Goal: Find specific page/section: Find specific page/section

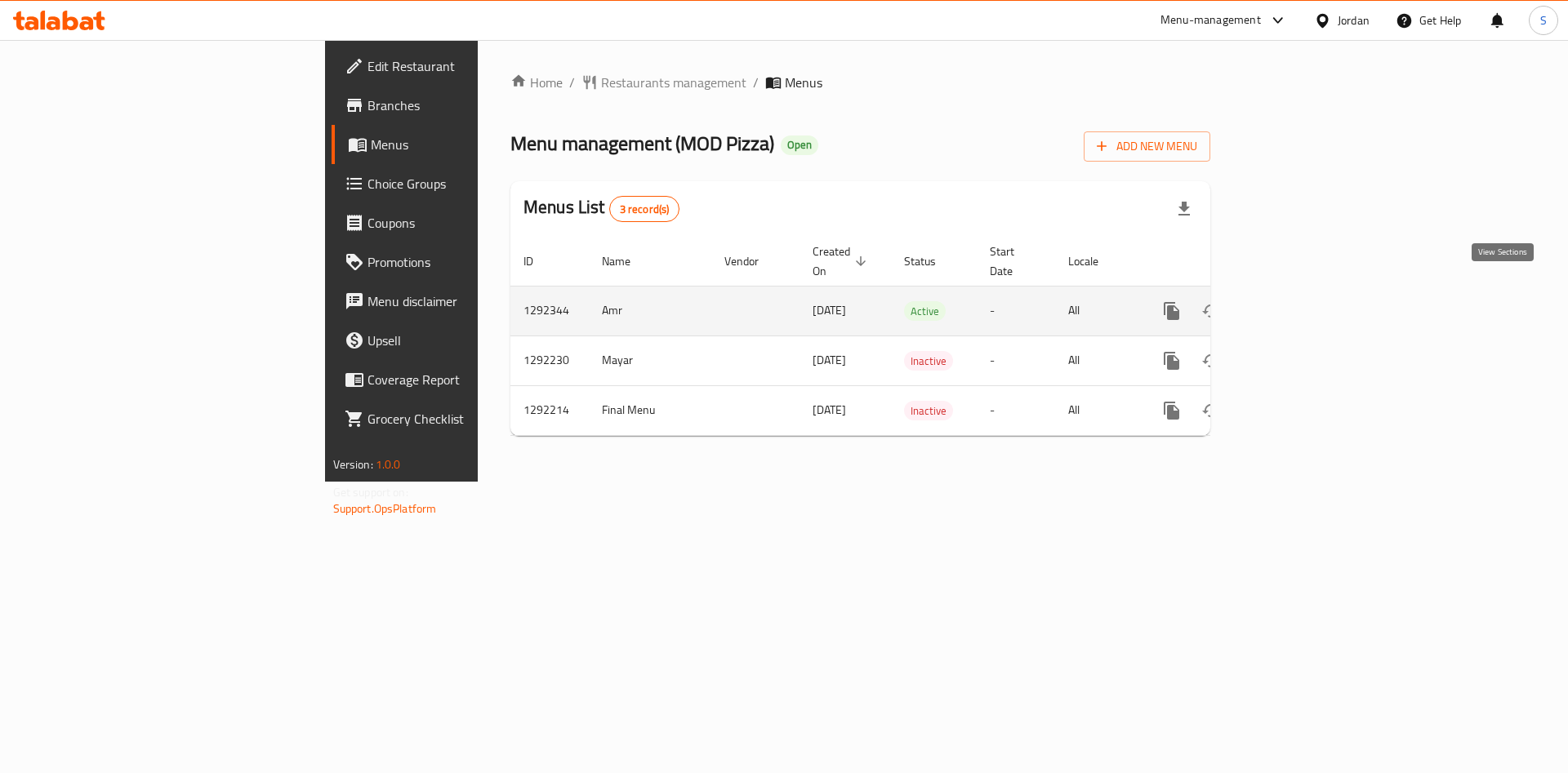
click at [1299, 301] on icon "enhanced table" at bounding box center [1289, 311] width 19 height 19
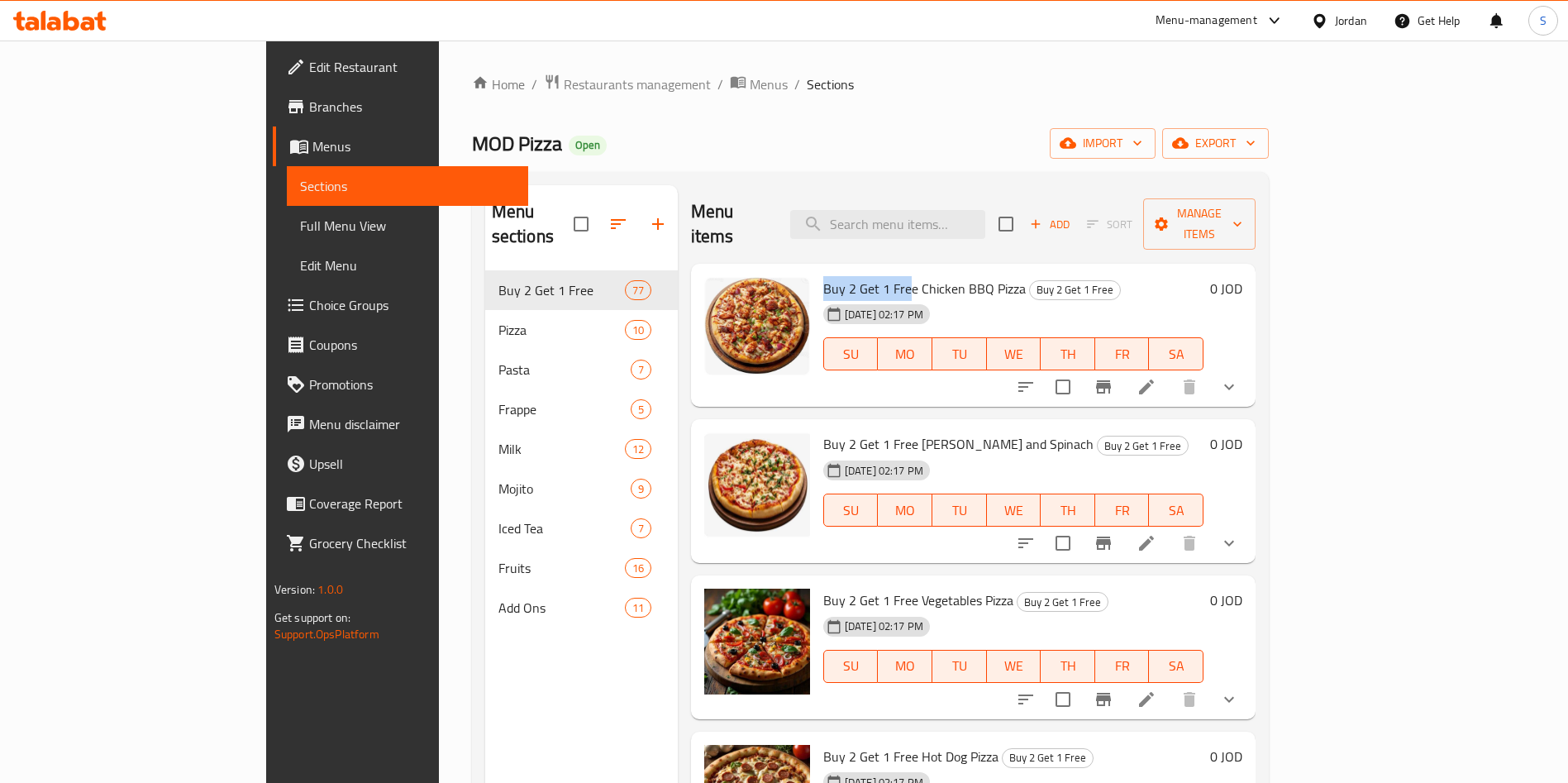
drag, startPoint x: 756, startPoint y: 261, endPoint x: 845, endPoint y: 260, distance: 89.0
click at [845, 271] on div "Buy 2 Get 1 Free Chicken BBQ Pizza Buy 2 Get 1 Free [DATE] 02:17 PM SU MO TU WE…" at bounding box center [1014, 336] width 394 height 131
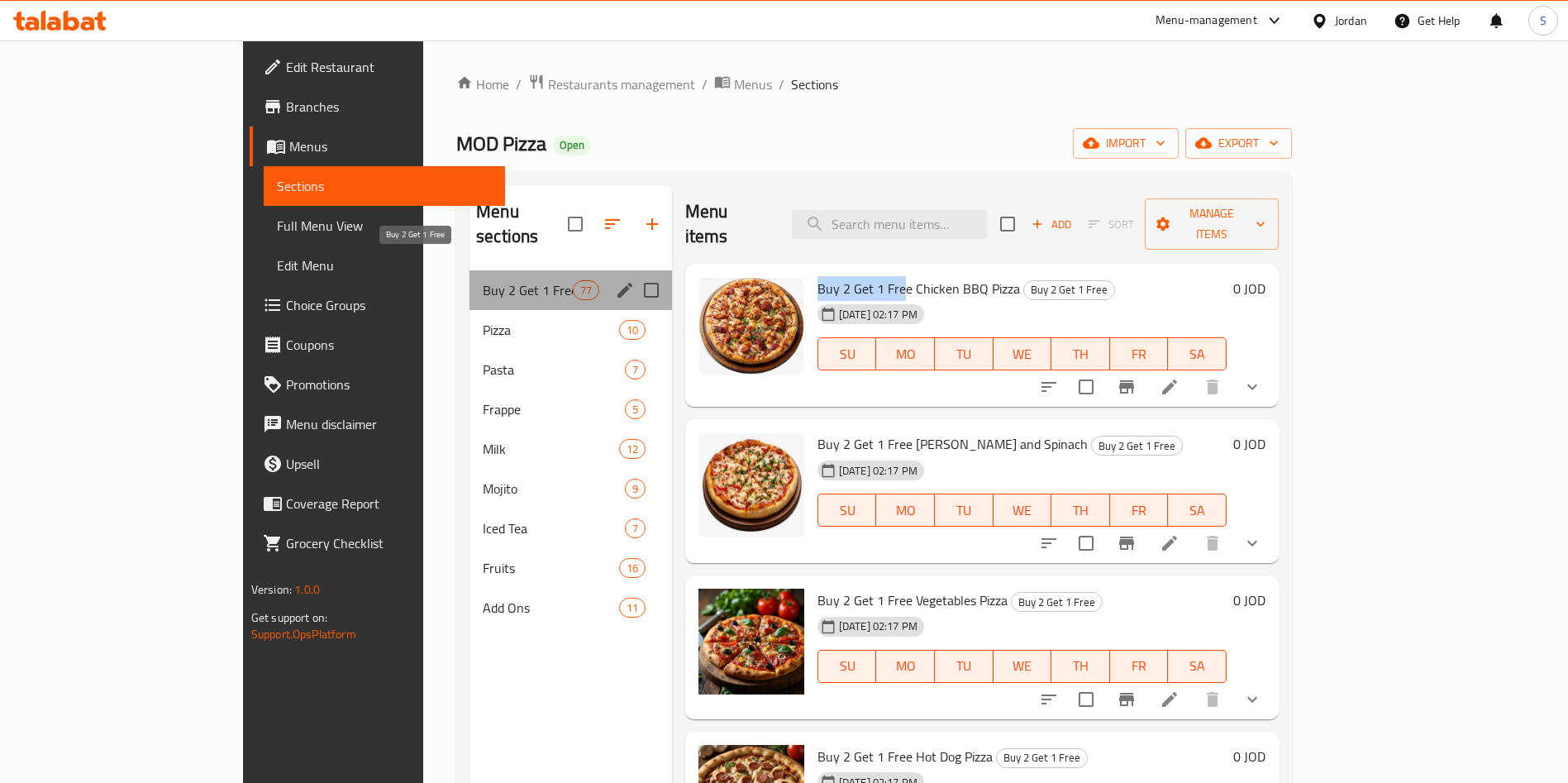
click at [483, 281] on span "Buy 2 Get 1 Free" at bounding box center [528, 291] width 90 height 20
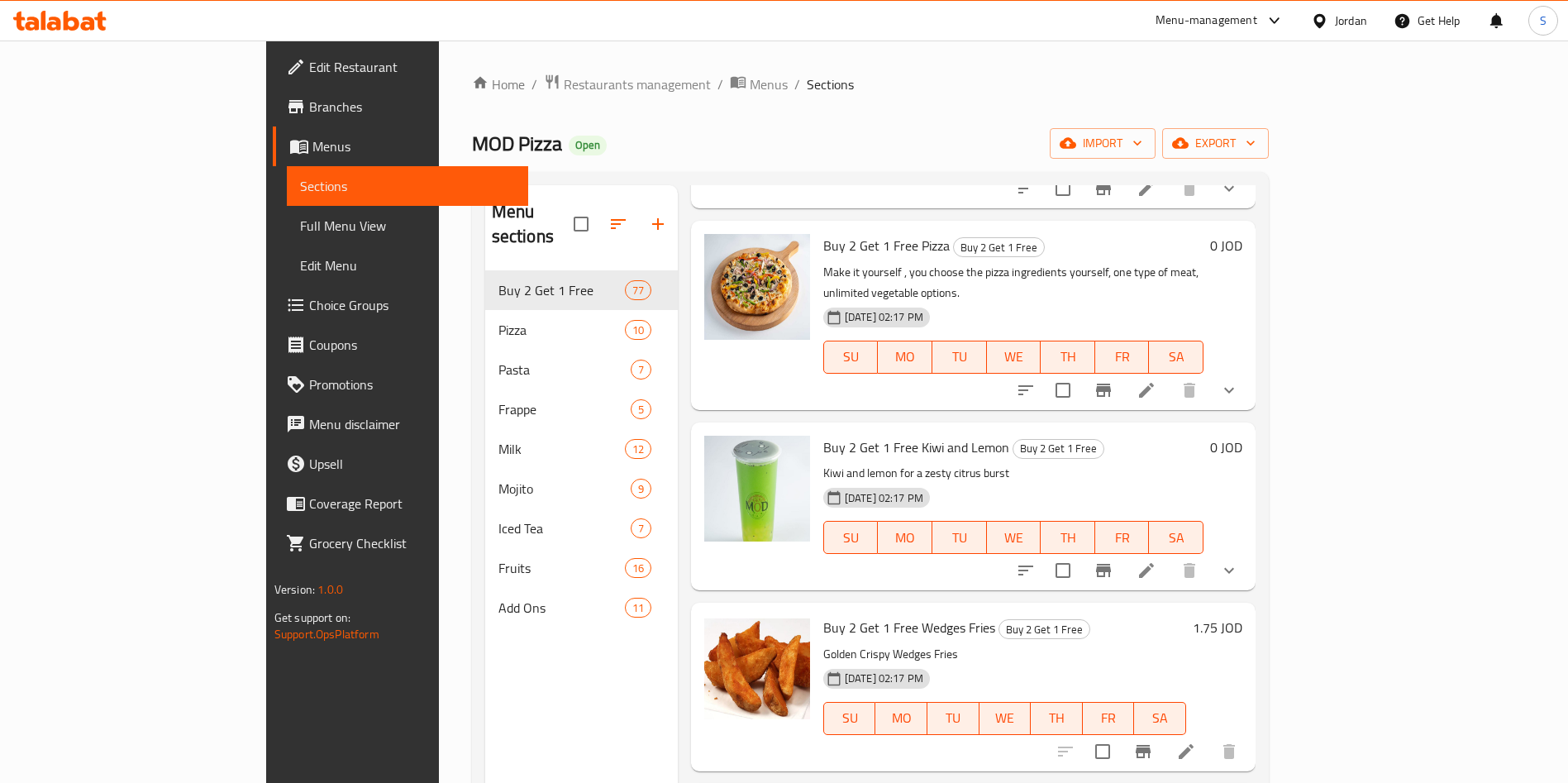
click at [309, 97] on span "Branches" at bounding box center [411, 106] width 206 height 20
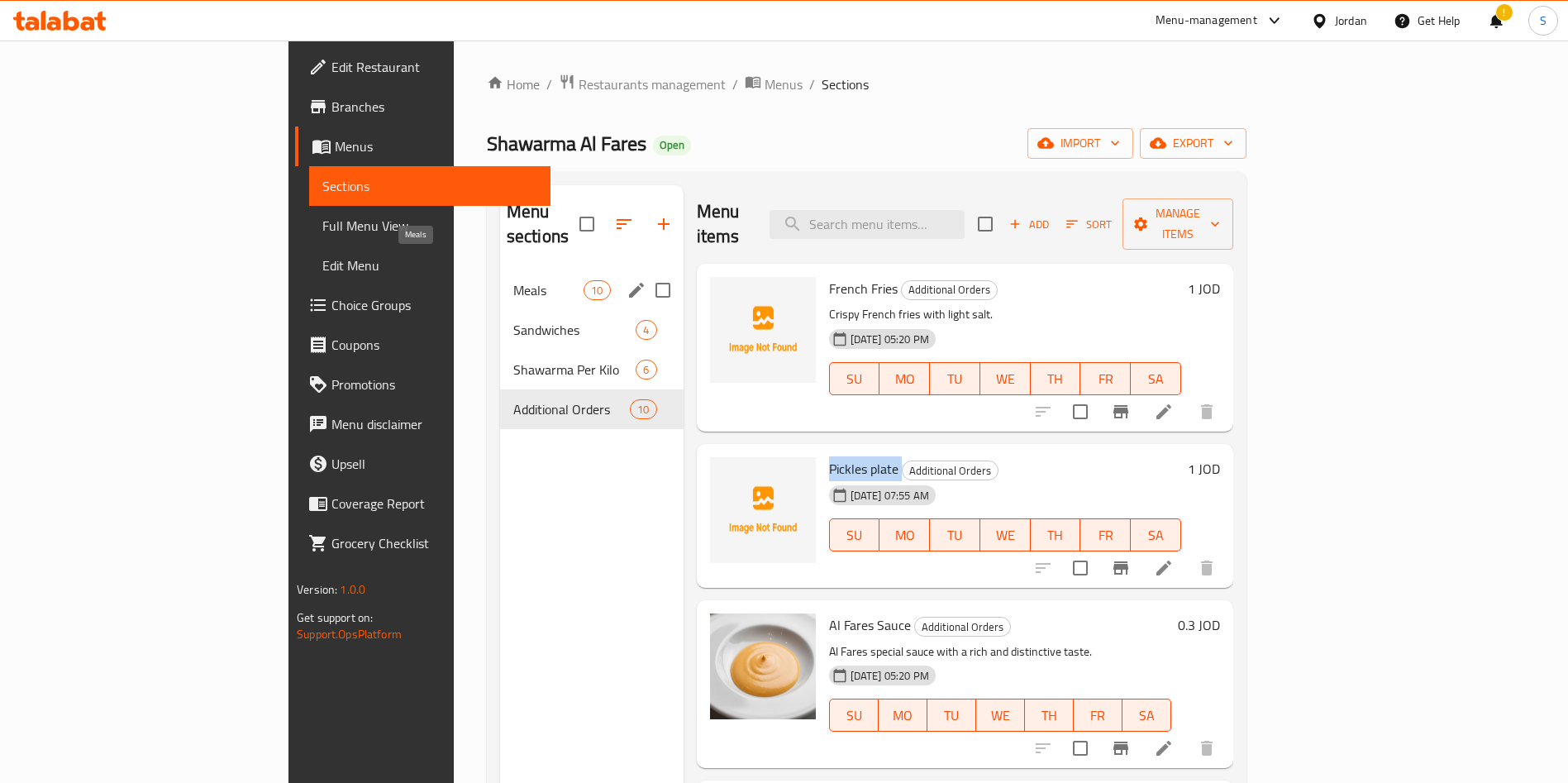
click at [514, 281] on span "Meals" at bounding box center [548, 291] width 70 height 20
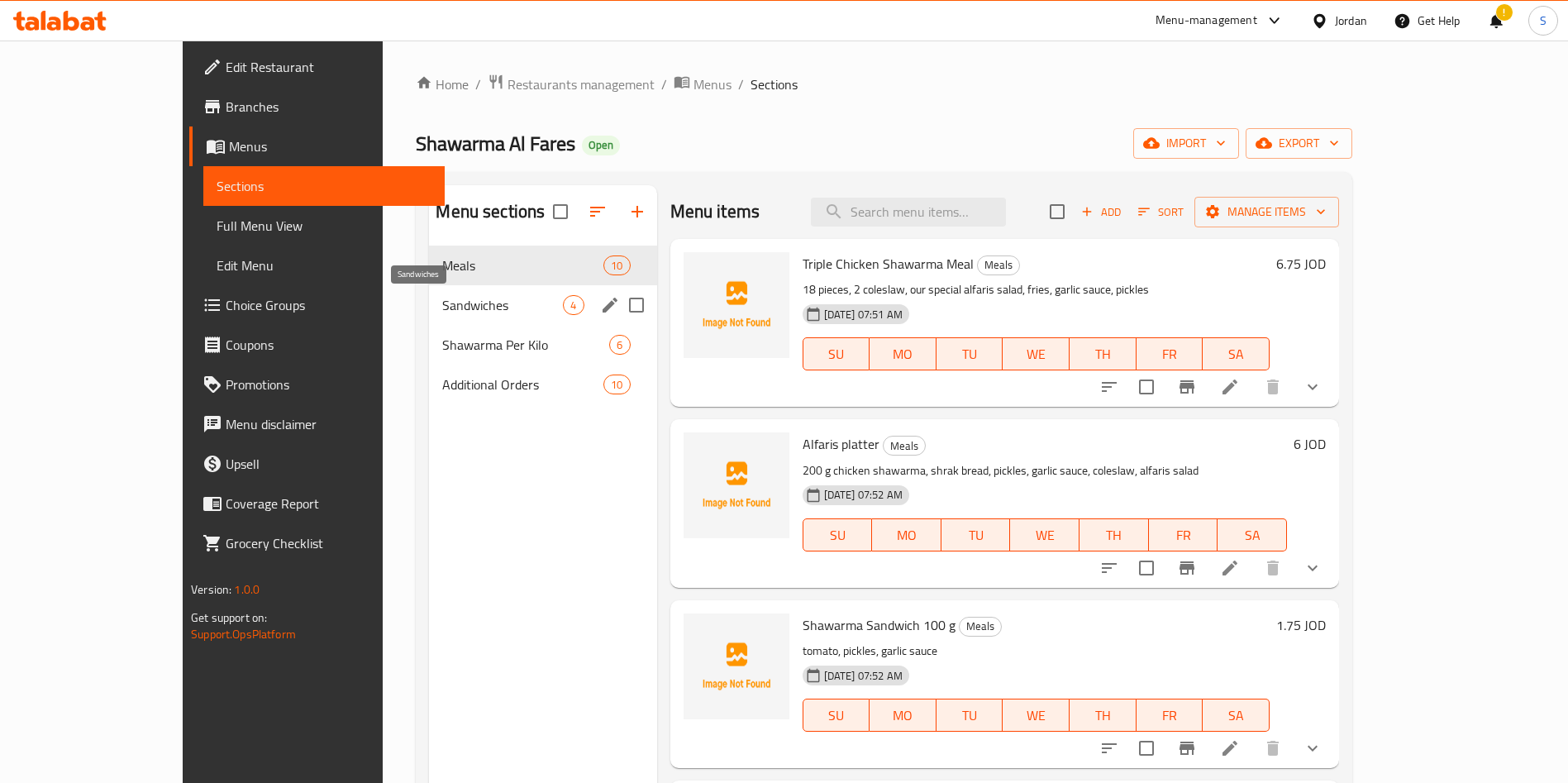
click at [442, 297] on span "Sandwiches" at bounding box center [502, 305] width 121 height 20
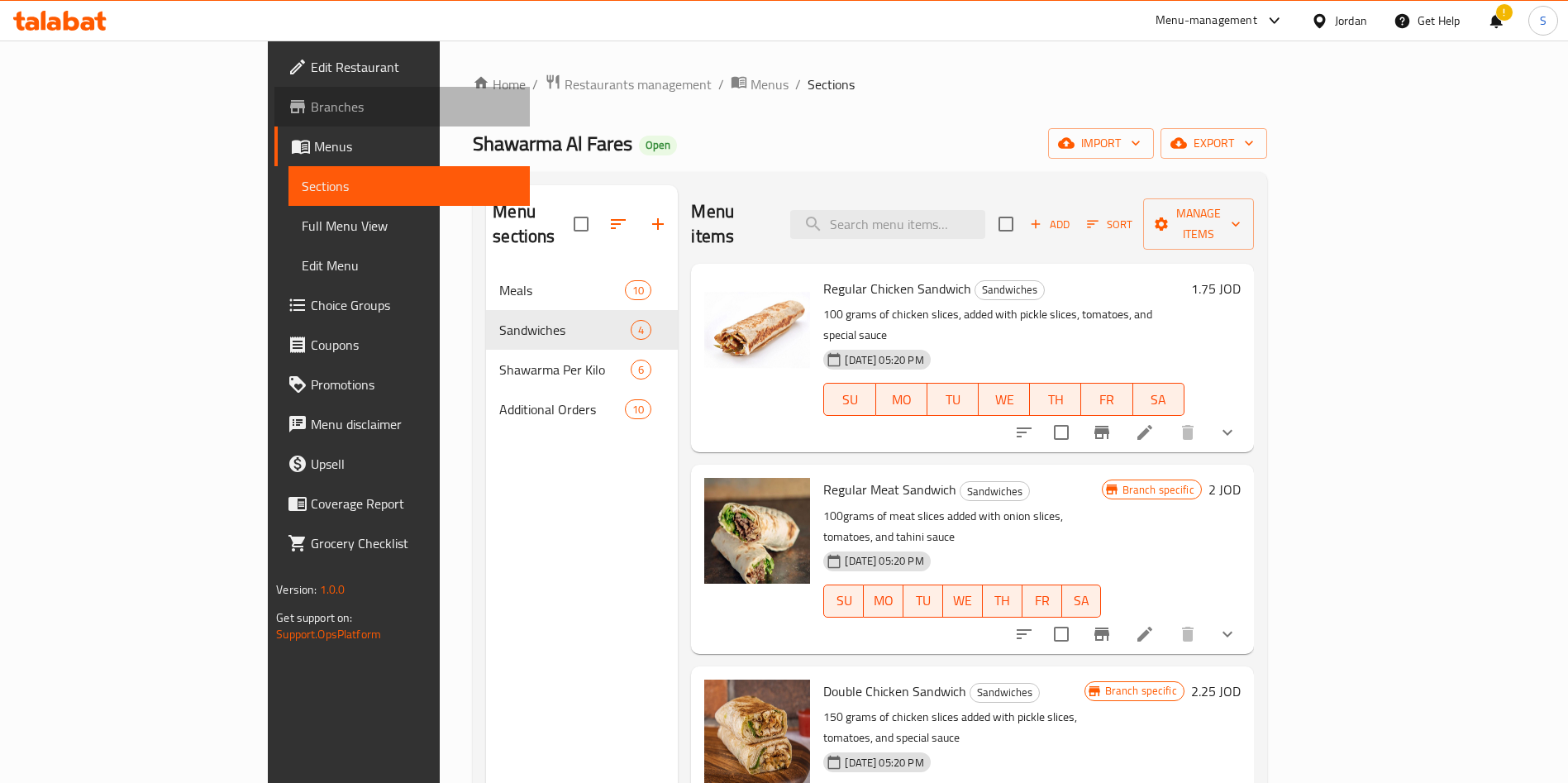
click at [311, 100] on span "Branches" at bounding box center [413, 106] width 206 height 20
